Goal: Task Accomplishment & Management: Manage account settings

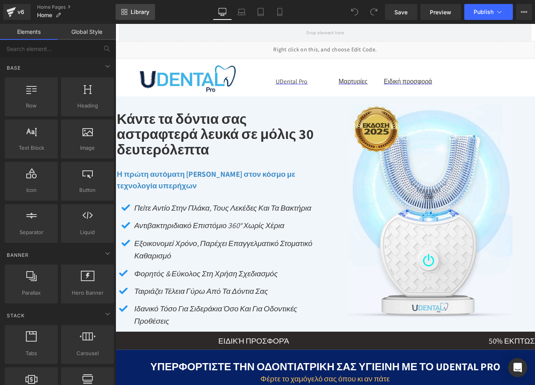
click at [134, 15] on span "Library" at bounding box center [140, 11] width 19 height 7
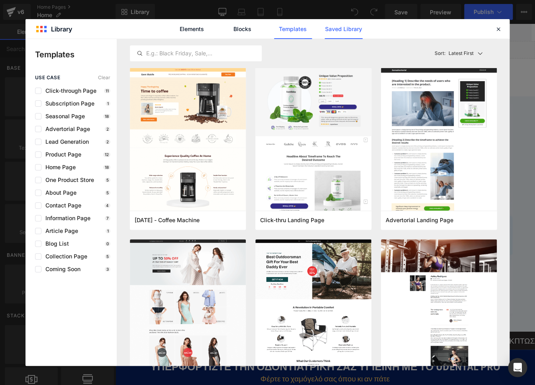
click at [348, 32] on link "Saved Library" at bounding box center [344, 29] width 38 height 20
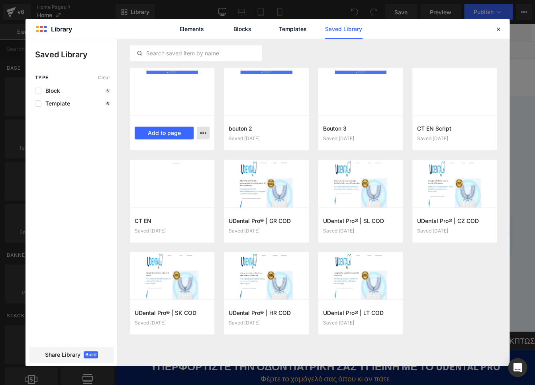
click at [205, 133] on icon "button" at bounding box center [203, 133] width 6 height 6
click at [160, 168] on div "Delete" at bounding box center [164, 167] width 91 height 17
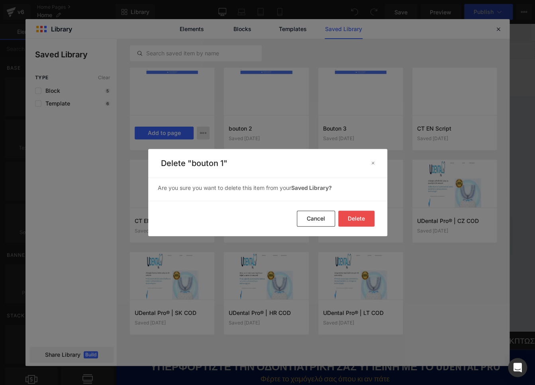
click at [346, 215] on button "Delete" at bounding box center [356, 219] width 36 height 16
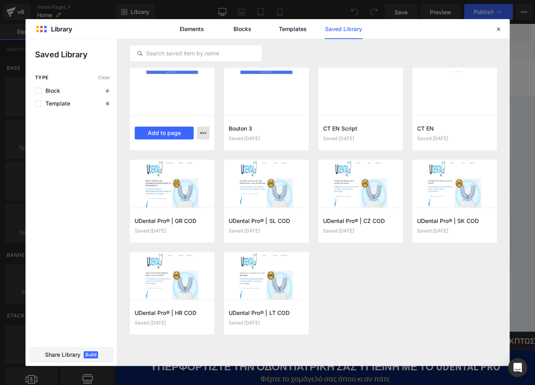
click at [205, 133] on icon "button" at bounding box center [203, 133] width 6 height 6
click at [133, 168] on div "Delete" at bounding box center [164, 167] width 91 height 17
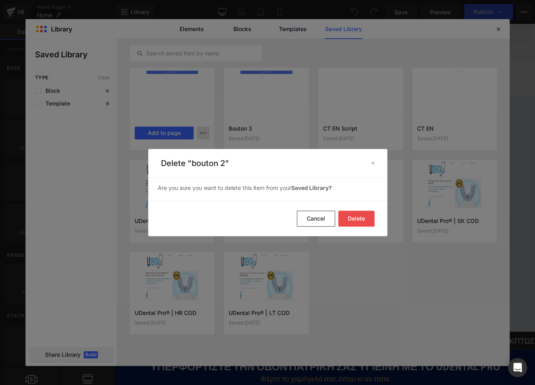
click at [347, 224] on button "Delete" at bounding box center [356, 219] width 36 height 16
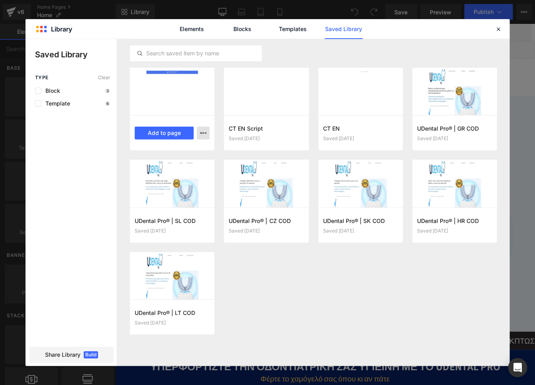
click at [200, 134] on icon "button" at bounding box center [203, 133] width 6 height 6
click at [170, 166] on div "Delete" at bounding box center [164, 167] width 91 height 17
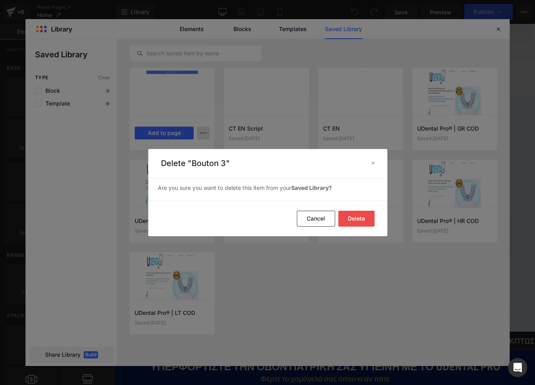
click at [369, 219] on button "Delete" at bounding box center [356, 219] width 36 height 16
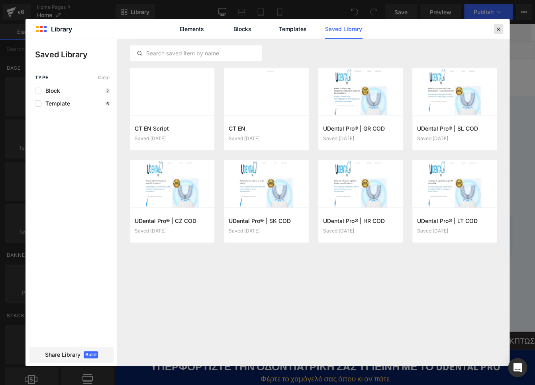
drag, startPoint x: 497, startPoint y: 29, endPoint x: 439, endPoint y: 5, distance: 62.7
click at [497, 29] on icon at bounding box center [498, 28] width 7 height 7
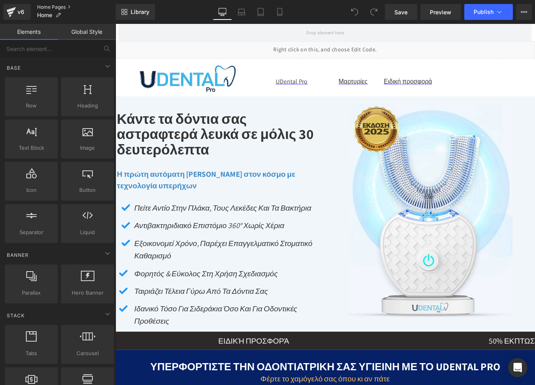
click at [58, 8] on link "Home Pages" at bounding box center [76, 7] width 78 height 6
